Goal: Ask a question: Seek information or help from site administrators or community

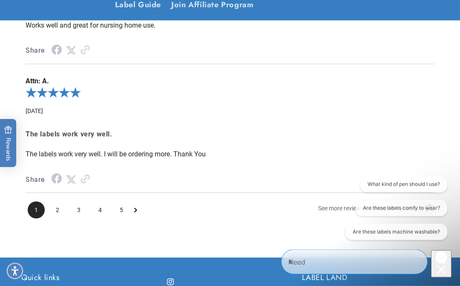
scroll to position [1131, 0]
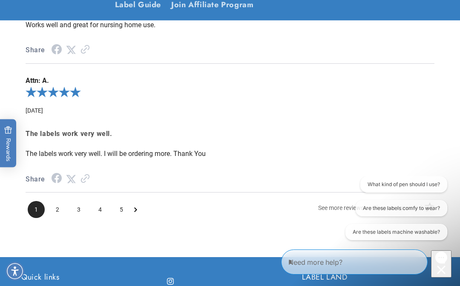
click at [60, 201] on span "2" at bounding box center [57, 209] width 17 height 17
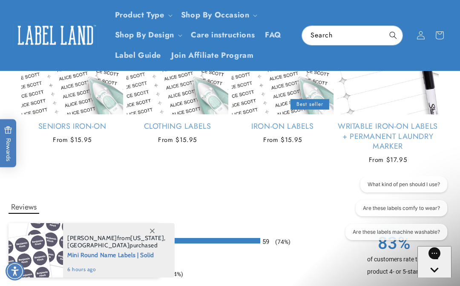
scroll to position [638, 0]
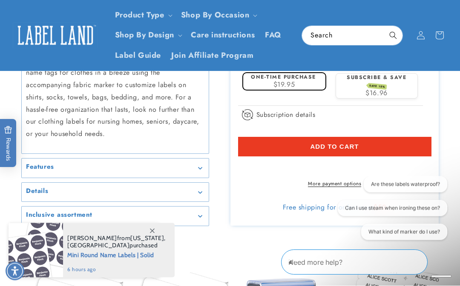
scroll to position [344, 0]
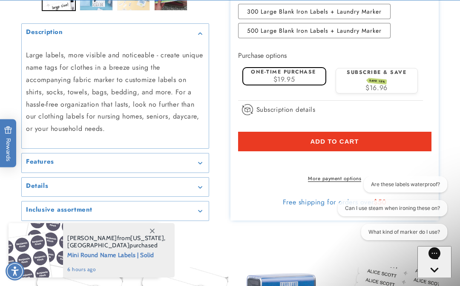
click at [48, 190] on div "Details" at bounding box center [115, 187] width 178 height 6
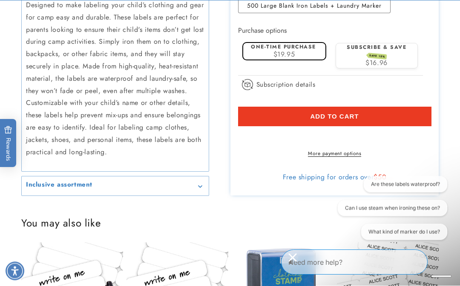
scroll to position [506, 0]
click at [49, 181] on h2 "Inclusive assortment" at bounding box center [59, 185] width 66 height 9
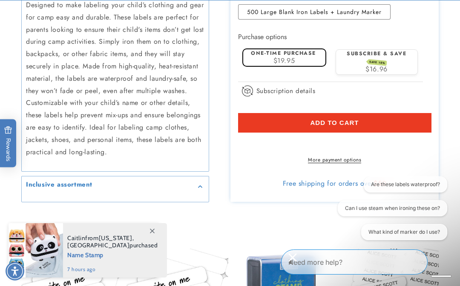
click at [43, 182] on summary "Inclusive assortment" at bounding box center [115, 186] width 187 height 19
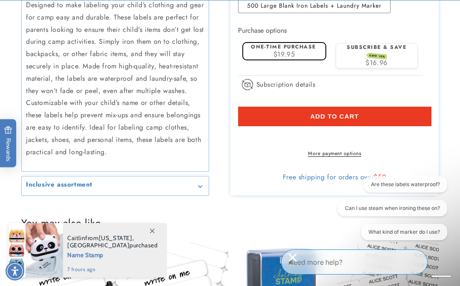
click at [37, 181] on h2 "Inclusive assortment" at bounding box center [59, 185] width 66 height 9
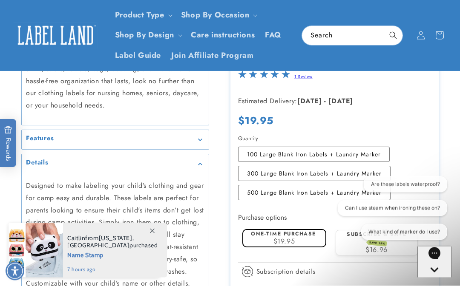
scroll to position [322, 0]
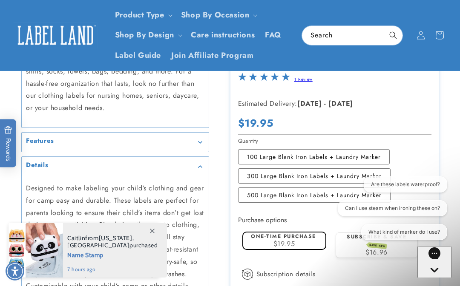
click at [43, 140] on h2 "Features" at bounding box center [40, 141] width 28 height 9
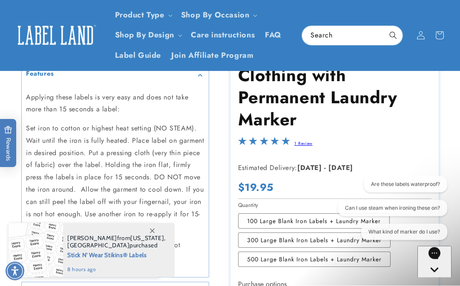
scroll to position [386, 0]
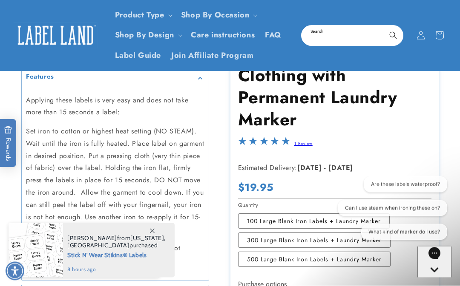
click at [321, 33] on input "Search" at bounding box center [352, 35] width 100 height 19
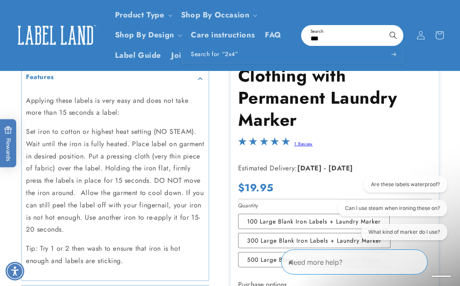
type input "***"
click at [393, 34] on button "Search" at bounding box center [392, 35] width 19 height 19
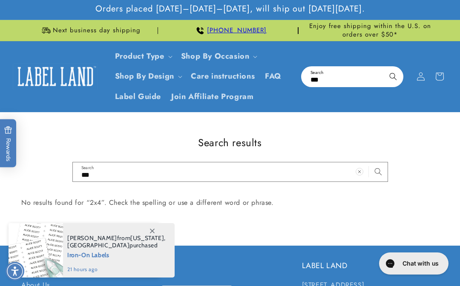
click at [338, 74] on input "***" at bounding box center [352, 76] width 100 height 19
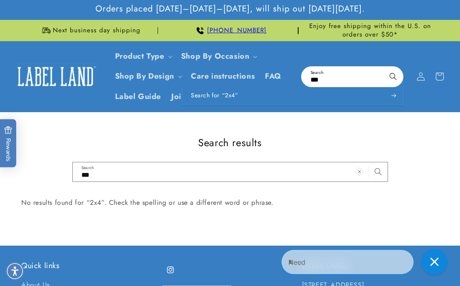
type input "**"
type input "*"
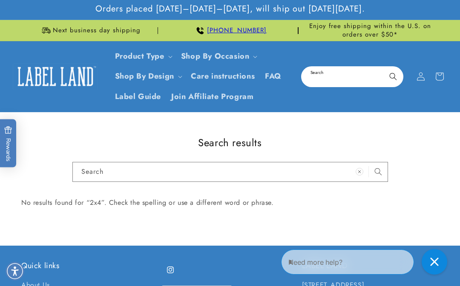
type input "*"
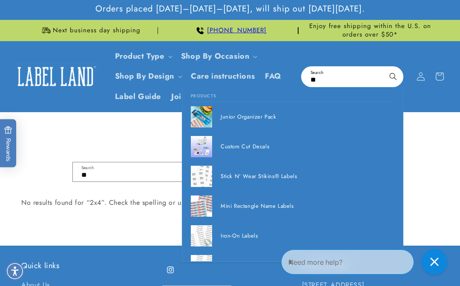
type input "***"
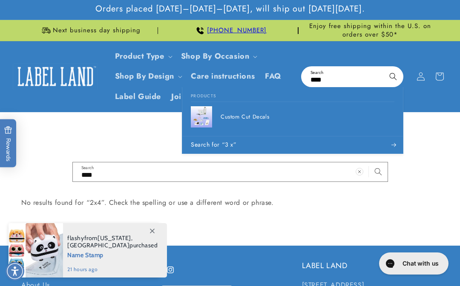
type input "*****"
click at [393, 76] on button "Search" at bounding box center [392, 76] width 19 height 19
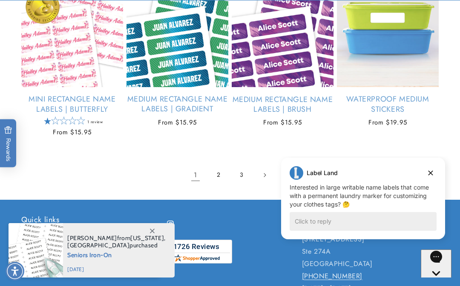
scroll to position [1020, 0]
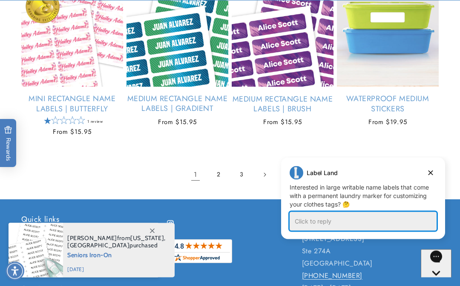
click at [305, 228] on div "Click to reply" at bounding box center [362, 221] width 147 height 19
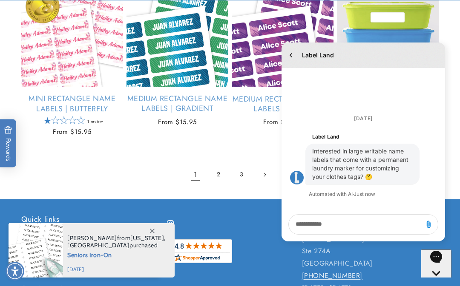
scroll to position [0, 0]
click at [310, 234] on textarea "live chat message input" at bounding box center [355, 225] width 127 height 20
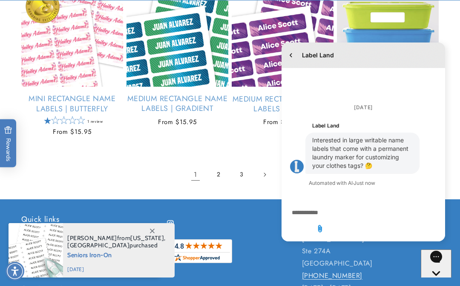
scroll to position [1035, 0]
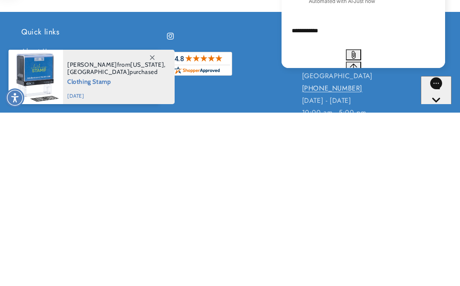
type textarea "**********"
click at [357, 71] on icon "Send message" at bounding box center [353, 67] width 7 height 7
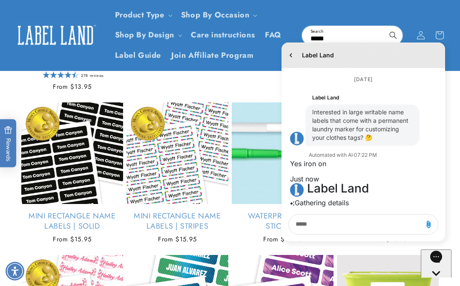
scroll to position [750, 0]
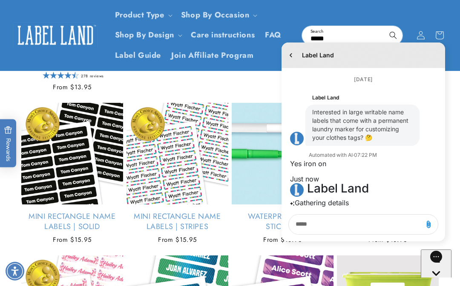
click at [424, 226] on icon "Add attachment" at bounding box center [428, 225] width 8 height 8
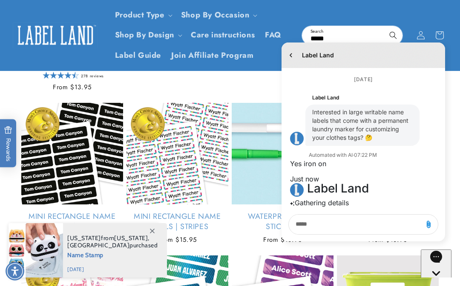
click at [408, 15] on header "Product Type Product Type Clothing Labels Clothing Stamps Logo Decals Multi-Use…" at bounding box center [230, 35] width 460 height 71
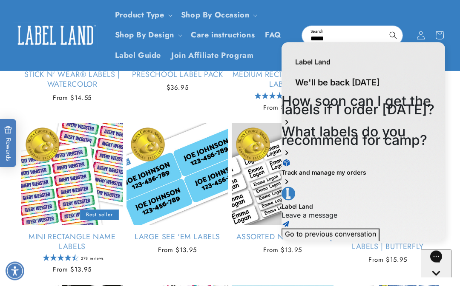
scroll to position [528, 0]
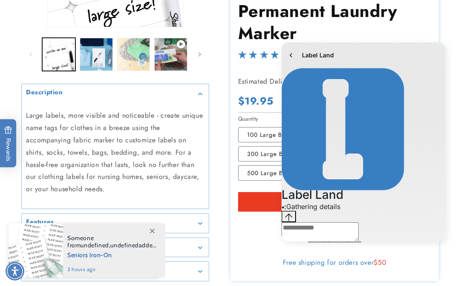
scroll to position [293, 0]
